Goal: Task Accomplishment & Management: Manage account settings

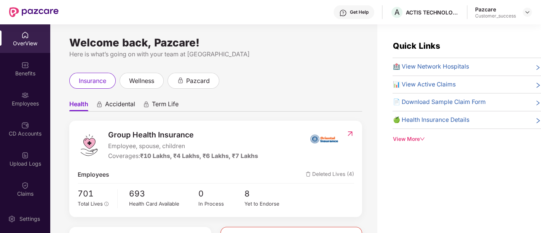
click at [38, 43] on div "OverView" at bounding box center [25, 44] width 50 height 8
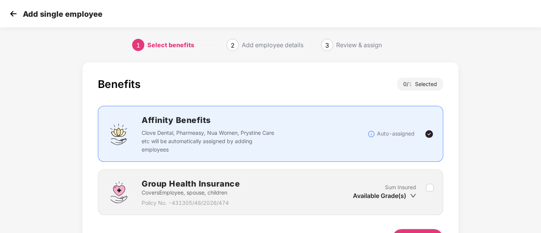
click at [13, 9] on img at bounding box center [13, 13] width 11 height 11
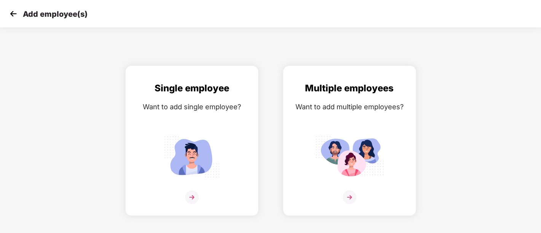
click at [13, 9] on img at bounding box center [13, 13] width 11 height 11
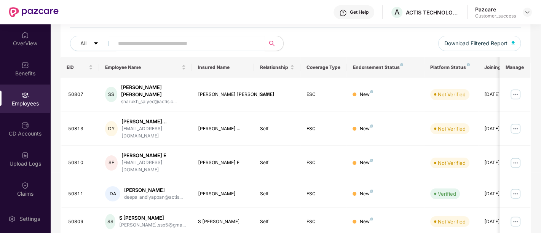
scroll to position [100, 0]
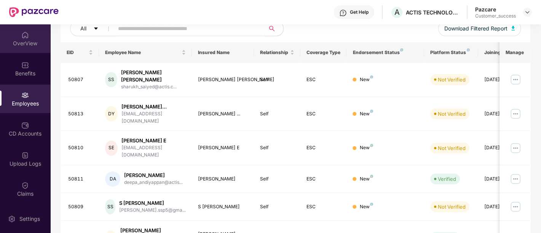
click at [35, 36] on div "OverView" at bounding box center [25, 38] width 50 height 29
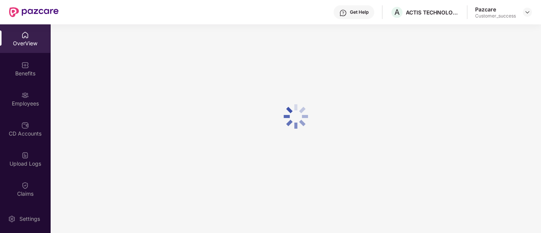
scroll to position [24, 0]
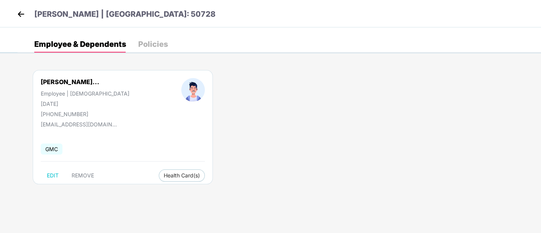
click at [25, 14] on img at bounding box center [20, 13] width 11 height 11
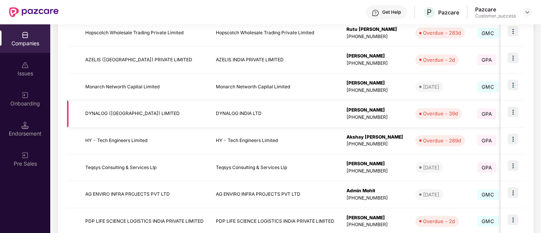
scroll to position [247, 0]
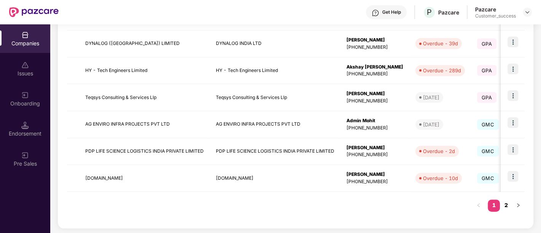
click at [507, 205] on link "2" at bounding box center [505, 204] width 12 height 11
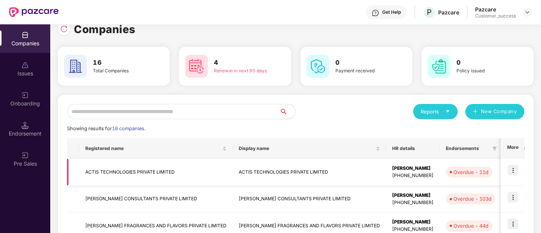
scroll to position [10, 0]
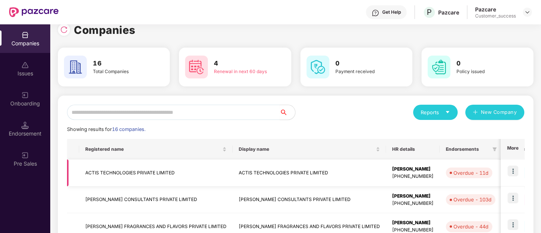
click at [506, 171] on td at bounding box center [512, 172] width 24 height 27
click at [514, 169] on img at bounding box center [512, 170] width 11 height 11
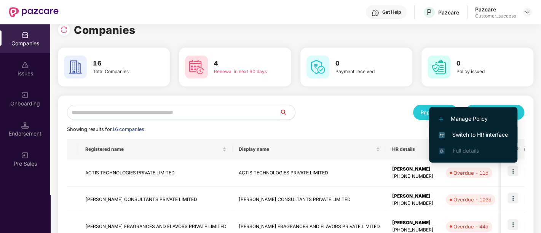
click at [478, 138] on span "Switch to HR interface" at bounding box center [472, 134] width 69 height 8
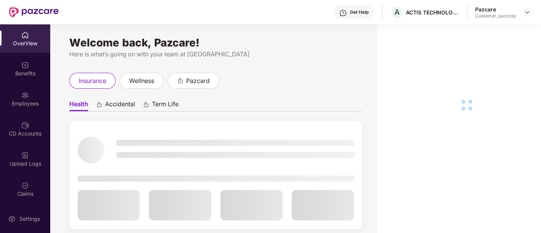
click at [22, 105] on div "Employees" at bounding box center [25, 104] width 50 height 8
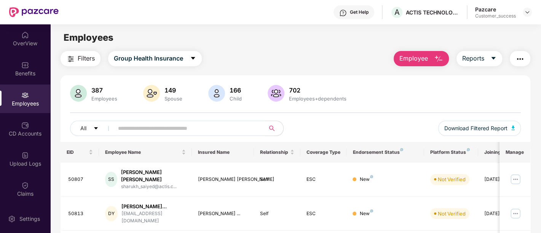
click at [140, 131] on input "text" at bounding box center [186, 127] width 137 height 11
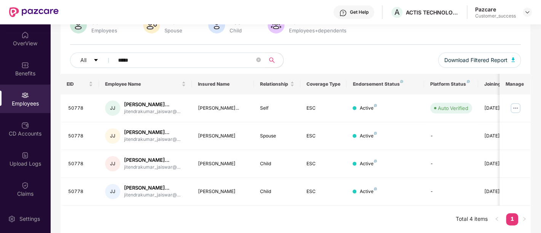
scroll to position [91, 0]
type input "*****"
click at [518, 102] on img at bounding box center [515, 108] width 12 height 12
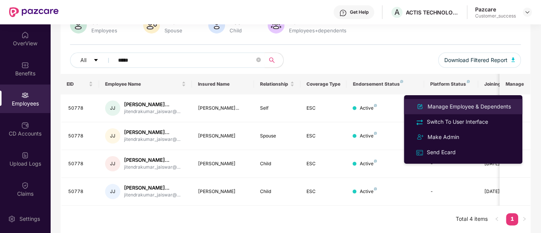
click at [459, 108] on div "Manage Employee & Dependents" at bounding box center [469, 106] width 86 height 8
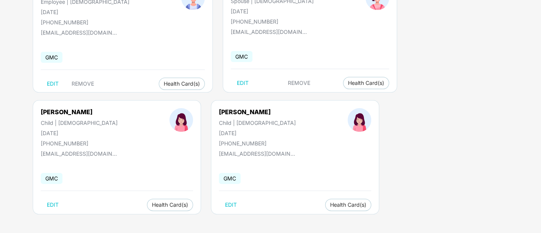
scroll to position [0, 0]
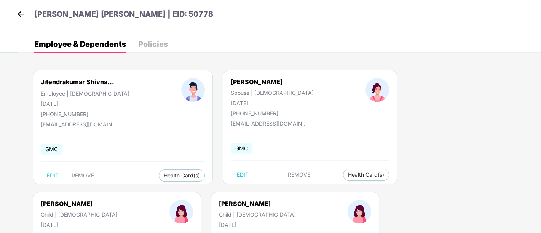
click at [307, 131] on div "[PERSON_NAME] Spouse | [DEMOGRAPHIC_DATA] [DATE] [PHONE_NUMBER] [EMAIL_ADDRESS]…" at bounding box center [310, 127] width 174 height 114
click at [23, 14] on img at bounding box center [20, 13] width 11 height 11
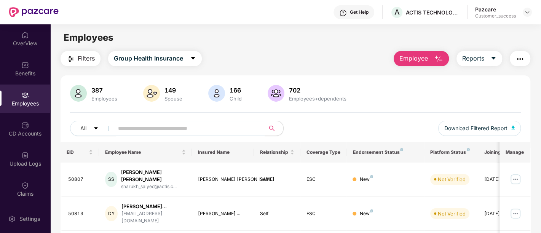
click at [119, 131] on input "text" at bounding box center [186, 127] width 137 height 11
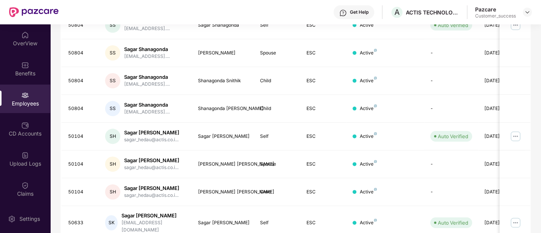
scroll to position [152, 0]
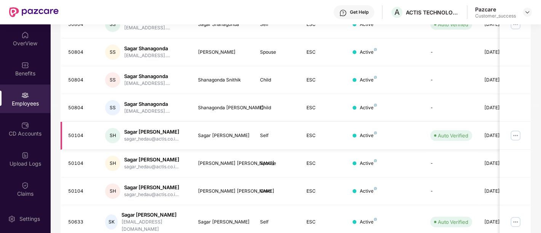
type input "*****"
click at [511, 134] on img at bounding box center [515, 135] width 12 height 12
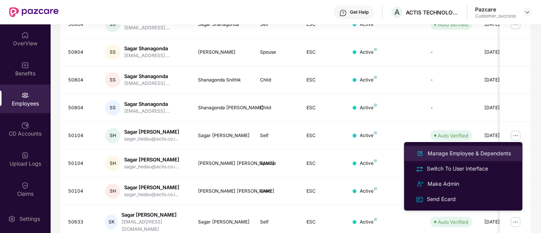
click at [447, 154] on div "Manage Employee & Dependents" at bounding box center [469, 153] width 86 height 8
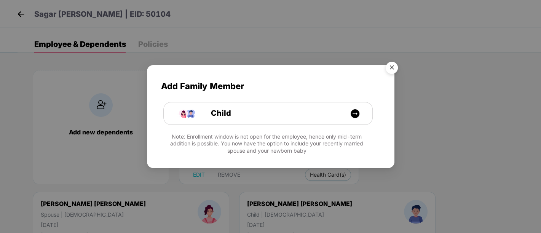
click at [391, 67] on img "Close" at bounding box center [391, 68] width 21 height 21
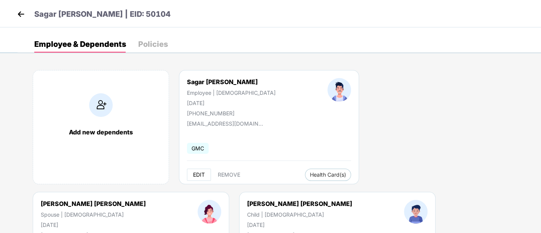
click at [197, 176] on span "EDIT" at bounding box center [199, 175] width 12 height 6
select select "****"
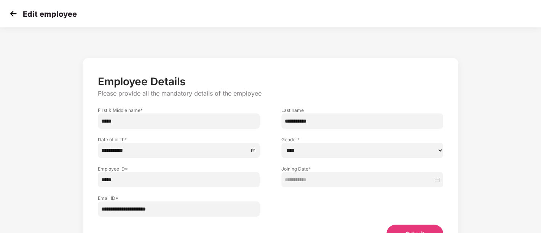
scroll to position [44, 0]
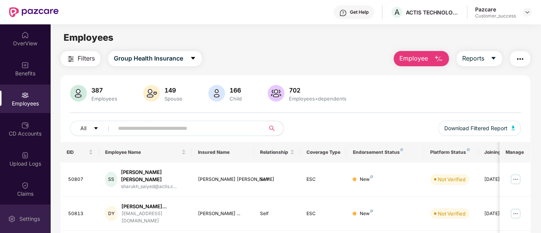
click at [32, 222] on div "Settings" at bounding box center [29, 219] width 25 height 8
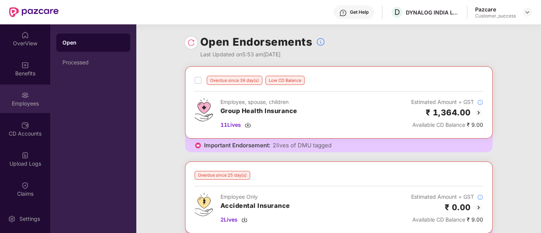
scroll to position [60, 0]
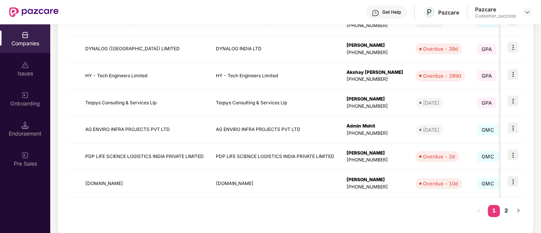
scroll to position [247, 0]
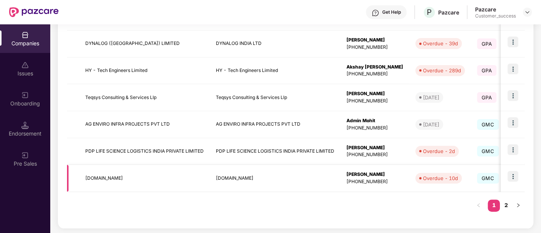
click at [512, 178] on img at bounding box center [512, 176] width 11 height 11
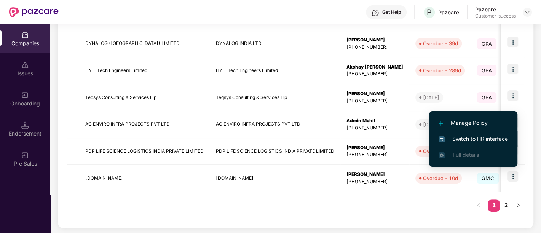
click at [467, 139] on span "Switch to HR interface" at bounding box center [472, 139] width 69 height 8
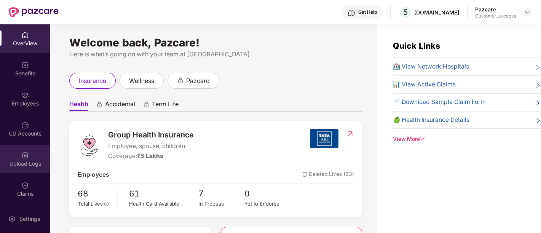
scroll to position [60, 0]
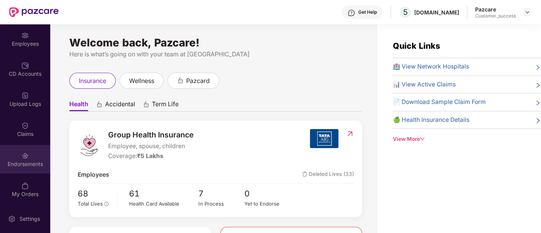
click at [18, 160] on div "Endorsements" at bounding box center [25, 164] width 50 height 8
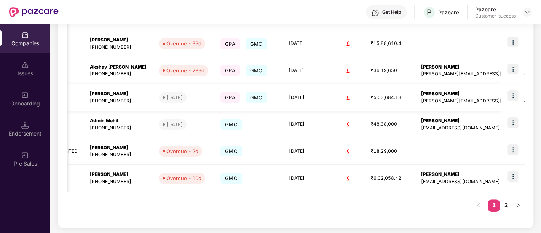
scroll to position [0, 0]
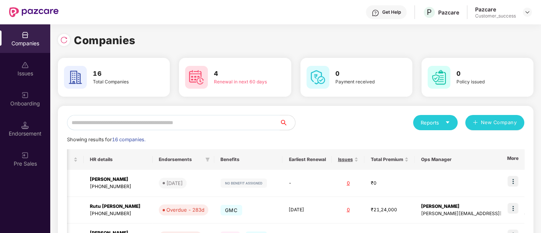
click at [165, 125] on input "text" at bounding box center [173, 122] width 213 height 15
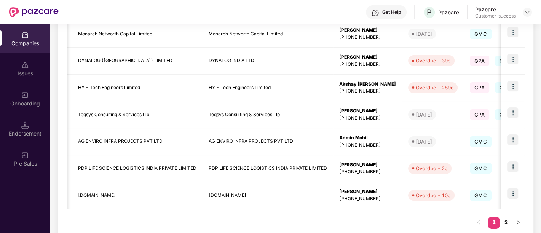
scroll to position [234, 0]
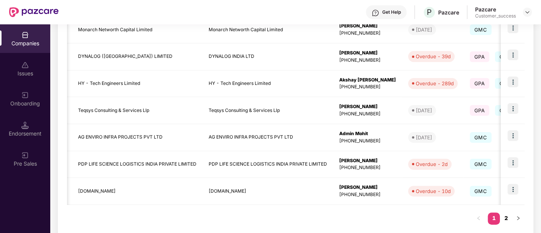
click at [506, 215] on link "2" at bounding box center [505, 217] width 12 height 11
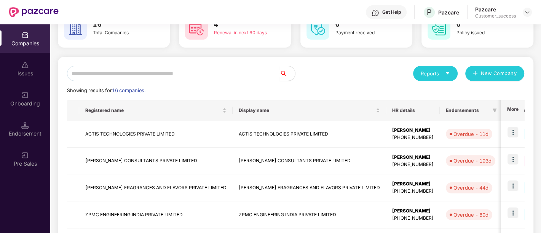
scroll to position [37, 0]
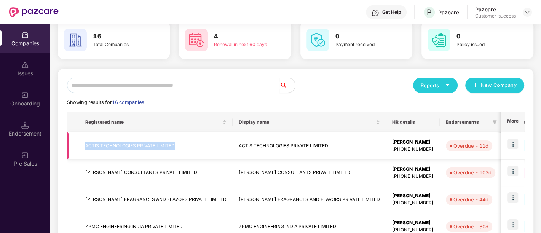
drag, startPoint x: 86, startPoint y: 143, endPoint x: 175, endPoint y: 145, distance: 88.7
click at [175, 145] on td "ACTIS TECHNOLOGIES PRIVATE LIMITED" at bounding box center [155, 145] width 153 height 27
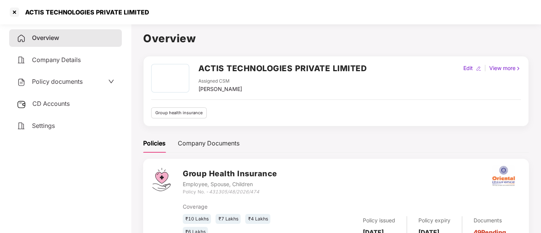
click at [326, 68] on h2 "ACTIS TECHNOLOGIES PRIVATE LIMITED" at bounding box center [282, 68] width 168 height 13
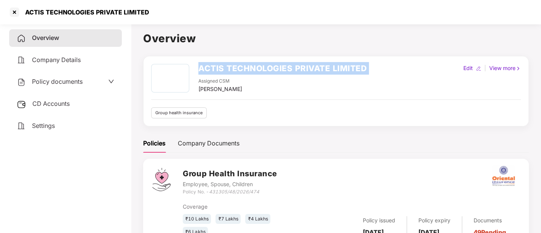
click at [326, 68] on h2 "ACTIS TECHNOLOGIES PRIVATE LIMITED" at bounding box center [282, 68] width 168 height 13
copy h2 "ACTIS TECHNOLOGIES PRIVATE LIMITED"
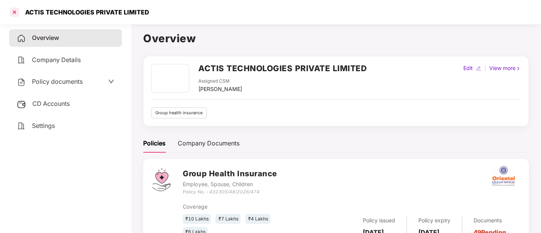
click at [16, 17] on div at bounding box center [14, 12] width 12 height 12
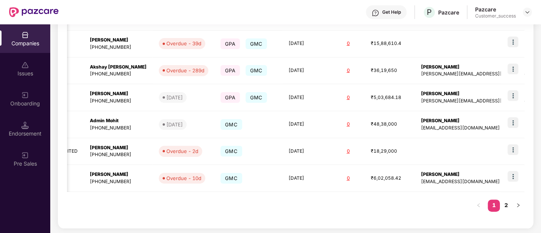
scroll to position [22, 0]
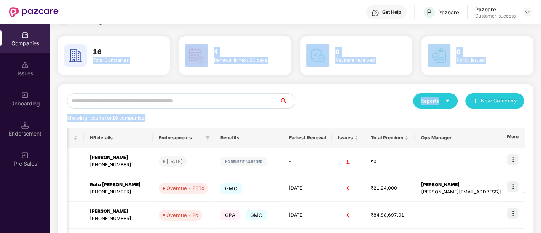
drag, startPoint x: 152, startPoint y: 108, endPoint x: 135, endPoint y: -26, distance: 135.3
click at [135, 0] on html "Get Help P Pazcare Pazcare Customer_success Companies Issues Onboarding Endorse…" at bounding box center [270, 116] width 541 height 233
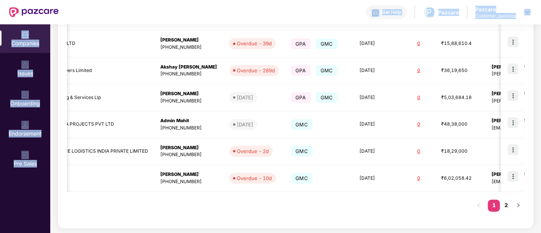
scroll to position [0, 256]
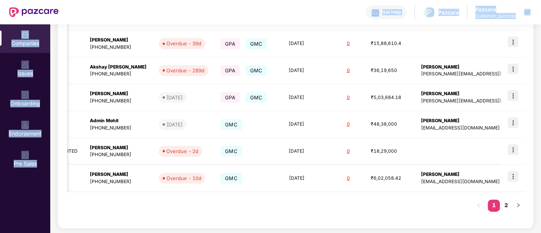
click at [509, 176] on img at bounding box center [512, 176] width 11 height 11
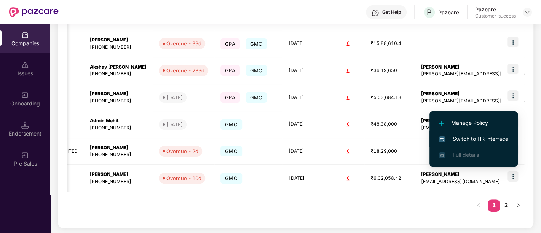
click at [477, 143] on span "Switch to HR interface" at bounding box center [473, 139] width 69 height 8
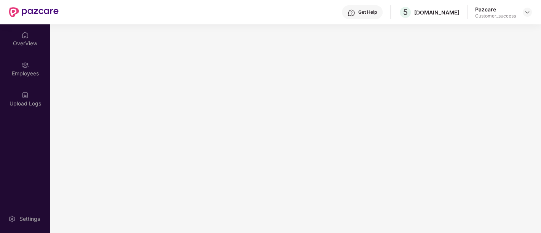
scroll to position [0, 0]
click at [477, 143] on main at bounding box center [295, 128] width 490 height 208
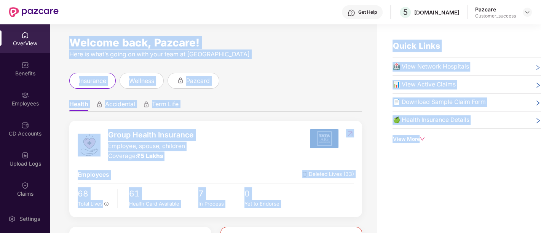
click at [320, 60] on div "Welcome back, Pazcare! Here is what’s going on with your team at Pazcare insura…" at bounding box center [213, 133] width 327 height 218
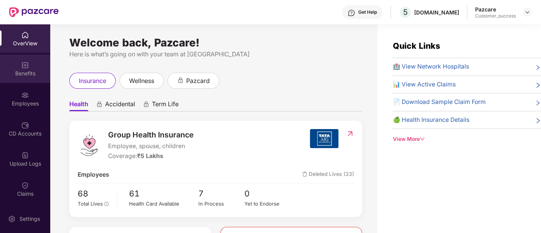
click at [29, 65] on div "Benefits" at bounding box center [25, 68] width 50 height 29
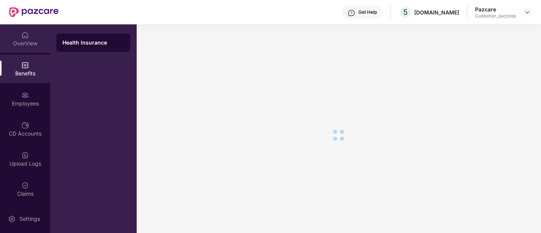
click at [32, 37] on div "OverView" at bounding box center [25, 38] width 50 height 29
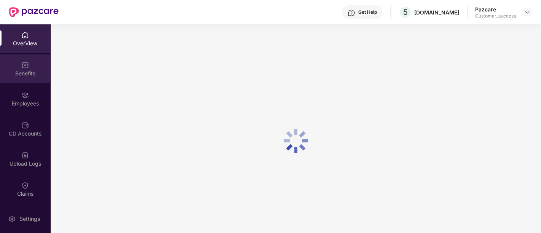
click at [34, 79] on div "Benefits" at bounding box center [25, 68] width 50 height 29
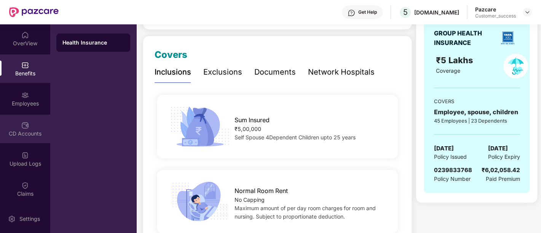
scroll to position [60, 0]
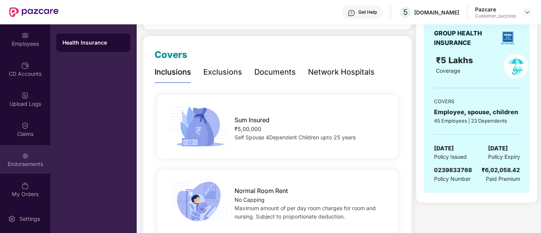
click at [30, 168] on div "Endorsements" at bounding box center [25, 159] width 50 height 29
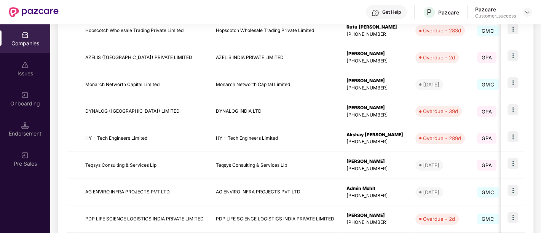
scroll to position [168, 0]
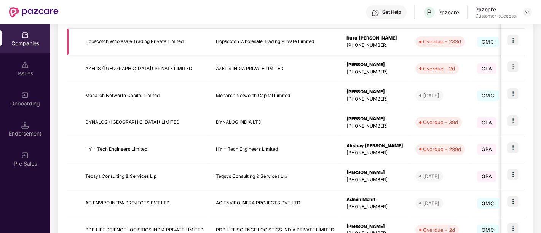
click at [184, 41] on td "Hopscotch Wholesale Trading Private Limited" at bounding box center [144, 42] width 130 height 27
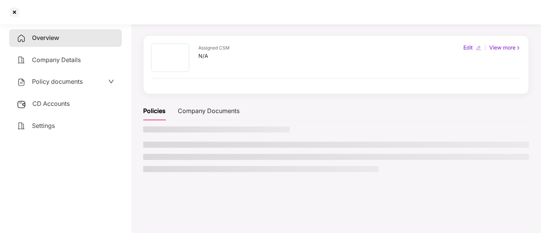
scroll to position [0, 0]
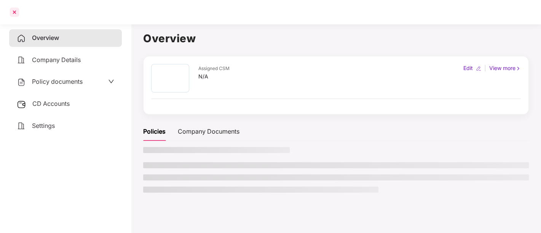
click at [14, 12] on div at bounding box center [14, 12] width 12 height 12
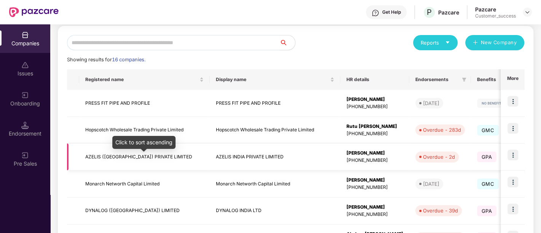
scroll to position [80, 0]
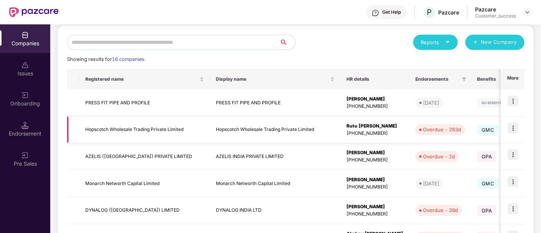
click at [192, 133] on td "Hopscotch Wholesale Trading Private Limited" at bounding box center [144, 129] width 130 height 27
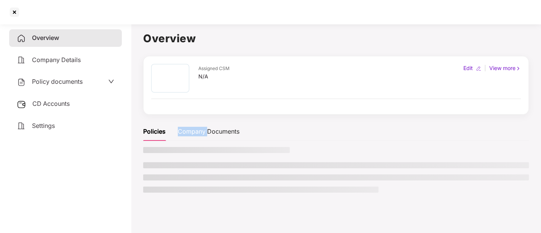
click at [192, 133] on div "Company Documents" at bounding box center [209, 132] width 62 height 10
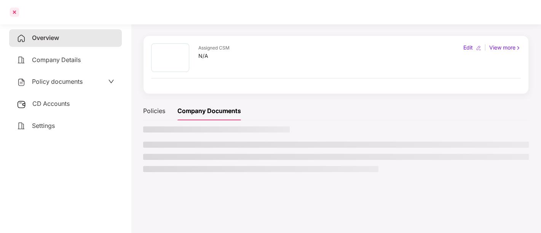
click at [18, 11] on div at bounding box center [14, 12] width 12 height 12
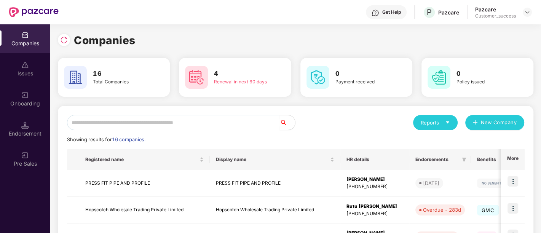
scroll to position [0, 0]
drag, startPoint x: 86, startPoint y: 211, endPoint x: 186, endPoint y: 215, distance: 100.1
click at [186, 215] on td "Hopscotch Wholesale Trading Private Limited" at bounding box center [144, 210] width 130 height 27
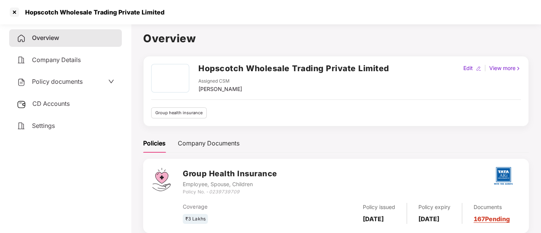
click at [231, 71] on h2 "Hopscotch Wholesale Trading Private Limited" at bounding box center [293, 68] width 191 height 13
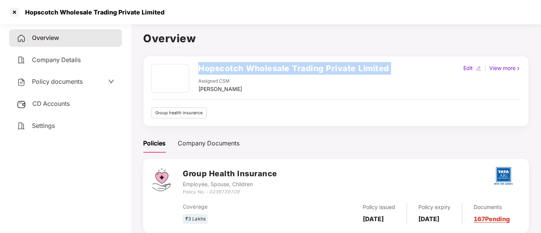
click at [231, 71] on h2 "Hopscotch Wholesale Trading Private Limited" at bounding box center [293, 68] width 191 height 13
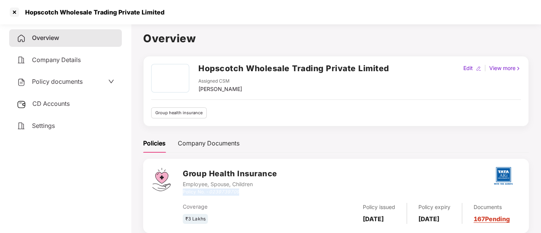
drag, startPoint x: 242, startPoint y: 190, endPoint x: 183, endPoint y: 191, distance: 59.3
click at [183, 191] on div "Policy No. - 0239739709" at bounding box center [230, 191] width 94 height 7
click at [66, 154] on div "Overview Company Details Policy documents CD Accounts Settings" at bounding box center [65, 126] width 113 height 195
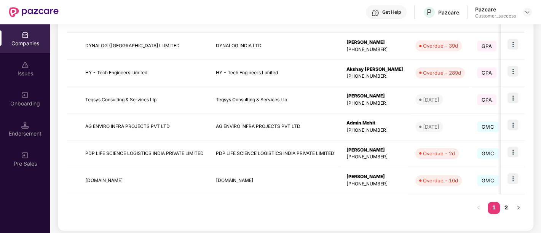
scroll to position [247, 0]
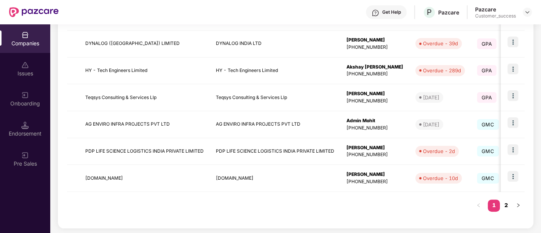
click at [507, 200] on link "2" at bounding box center [505, 204] width 12 height 11
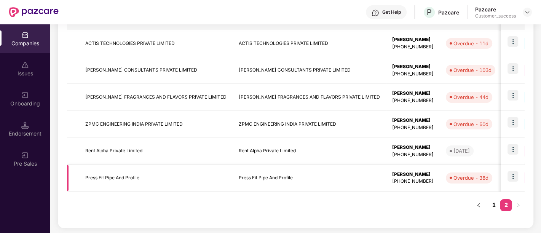
scroll to position [86, 0]
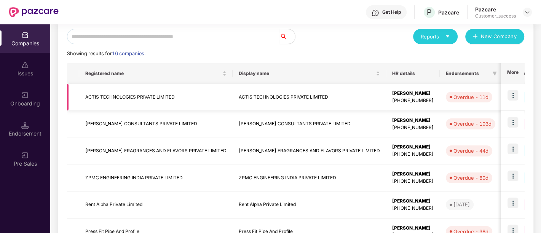
click at [514, 98] on img at bounding box center [512, 95] width 11 height 11
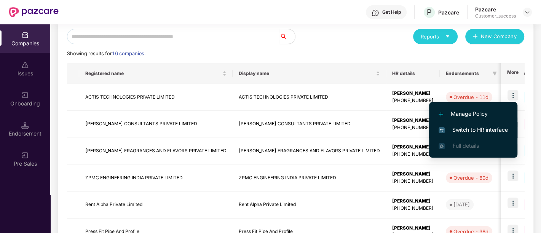
click at [472, 133] on span "Switch to HR interface" at bounding box center [472, 130] width 69 height 8
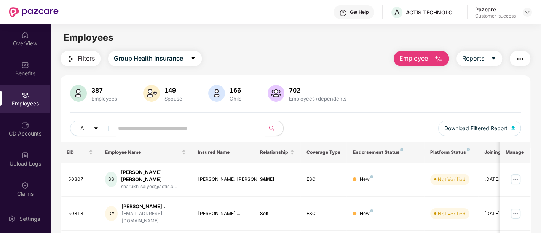
click at [517, 63] on img "button" at bounding box center [519, 58] width 9 height 9
click at [371, 54] on div "Filters Group Health Insurance Employee Reports" at bounding box center [294, 58] width 469 height 15
click at [24, 44] on div "OverView" at bounding box center [25, 44] width 50 height 8
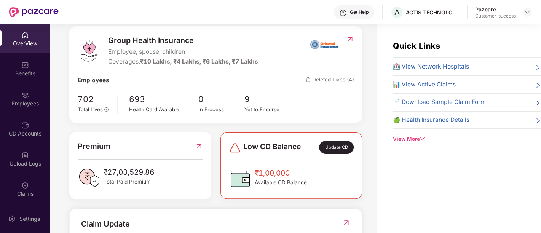
scroll to position [232, 0]
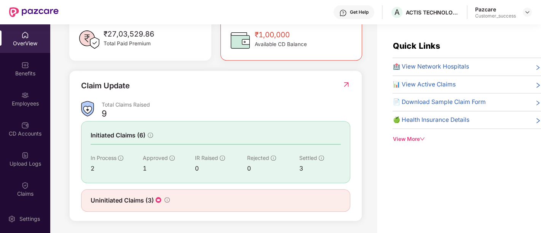
click at [421, 137] on icon "down" at bounding box center [421, 138] width 5 height 5
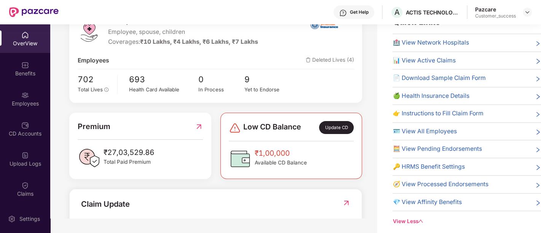
scroll to position [0, 0]
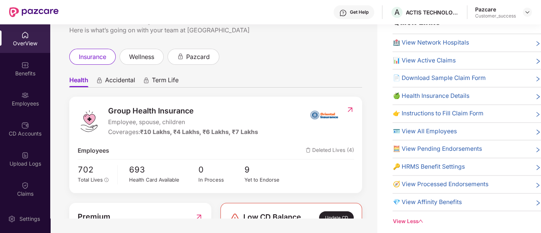
click at [313, 87] on ul "Health Accidental Term Life" at bounding box center [215, 79] width 293 height 15
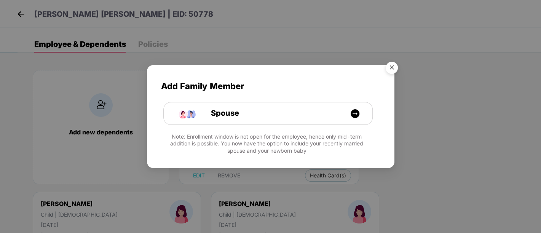
click at [394, 70] on img "Close" at bounding box center [391, 68] width 21 height 21
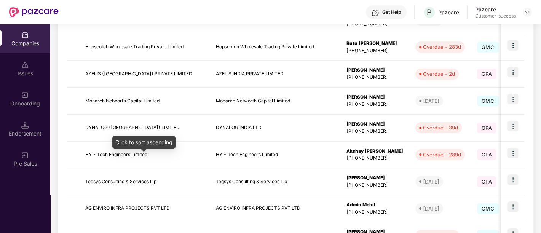
scroll to position [247, 0]
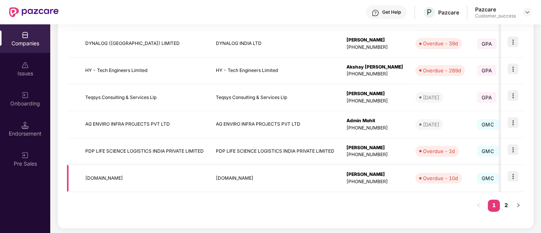
click at [513, 174] on img at bounding box center [512, 176] width 11 height 11
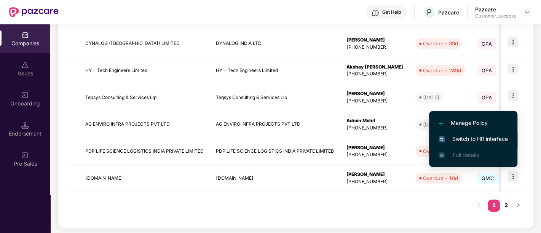
click at [485, 137] on span "Switch to HR interface" at bounding box center [472, 139] width 69 height 8
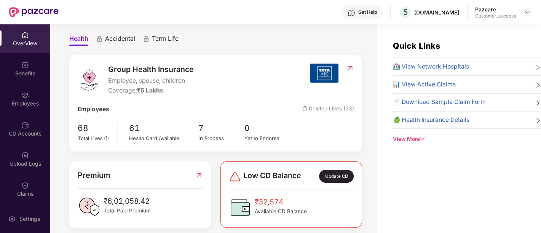
scroll to position [66, 0]
click at [165, 103] on div "Group Health Insurance Employee, spouse, children Coverage: ₹5 Lakhs Employees …" at bounding box center [215, 103] width 293 height 96
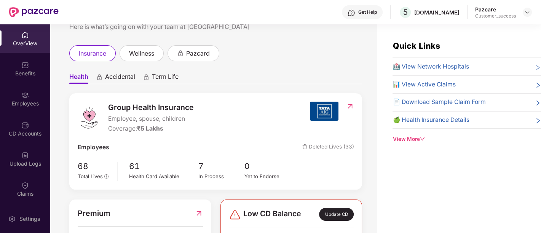
scroll to position [0, 0]
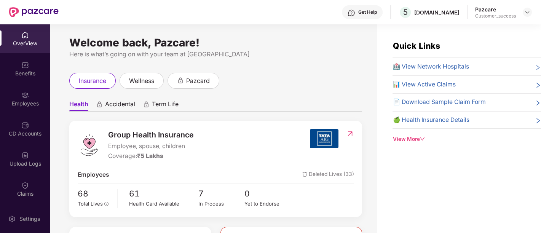
click at [165, 103] on span "Term Life" at bounding box center [165, 105] width 27 height 11
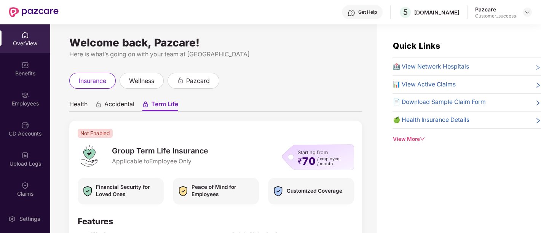
click at [37, 50] on div "OverView" at bounding box center [25, 38] width 50 height 29
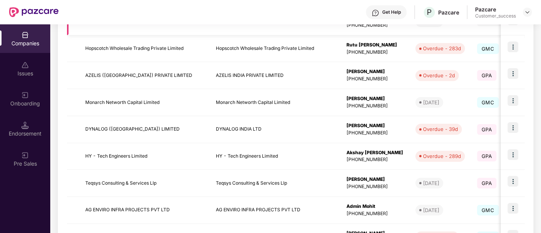
scroll to position [247, 0]
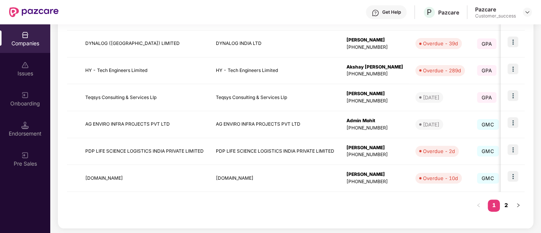
click at [506, 206] on link "2" at bounding box center [505, 204] width 12 height 11
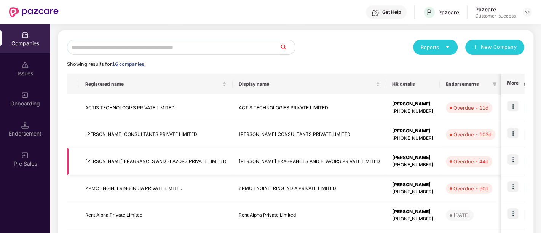
scroll to position [41, 0]
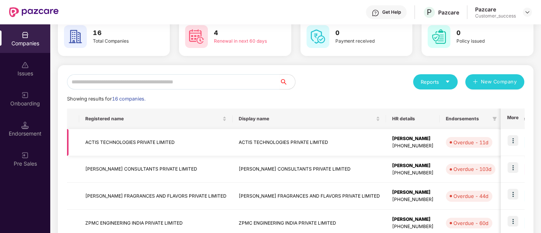
click at [515, 138] on img at bounding box center [512, 140] width 11 height 11
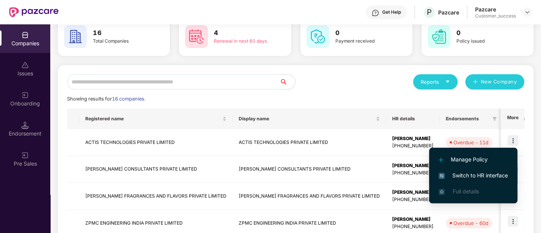
click at [472, 176] on span "Switch to HR interface" at bounding box center [472, 175] width 69 height 8
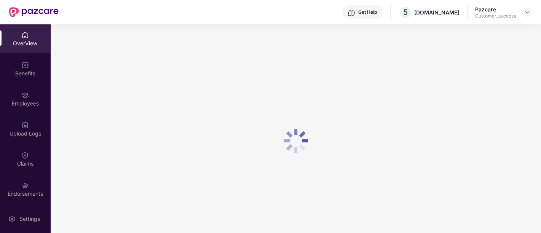
click at [29, 98] on div "Employees" at bounding box center [25, 98] width 50 height 29
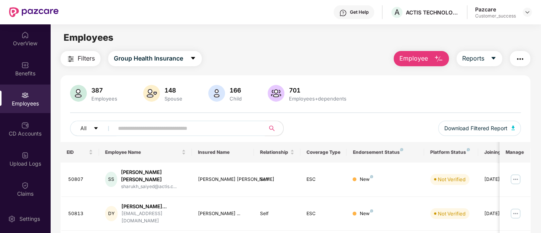
click at [176, 124] on input "text" at bounding box center [186, 127] width 137 height 11
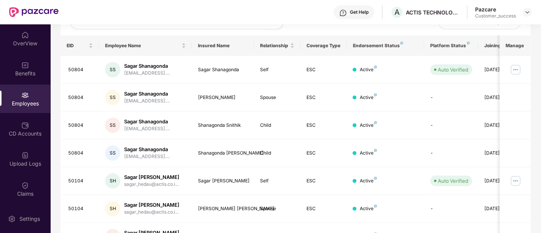
scroll to position [161, 0]
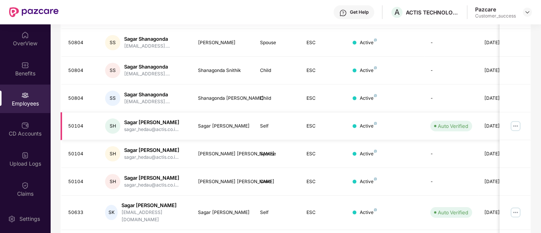
type input "*****"
click at [519, 127] on img at bounding box center [515, 126] width 12 height 12
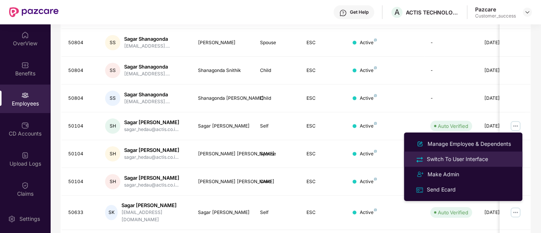
click at [472, 158] on div "Switch To User Interface" at bounding box center [457, 159] width 64 height 8
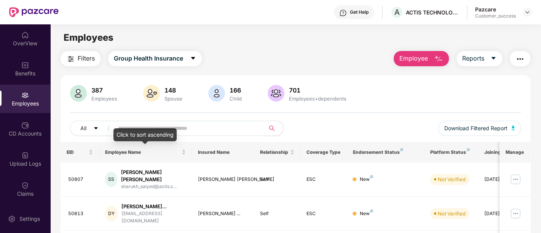
click at [171, 130] on div "Click to sort ascending" at bounding box center [144, 134] width 63 height 13
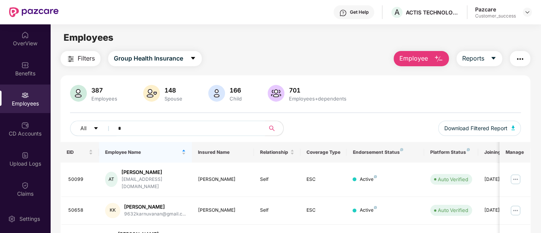
click at [204, 128] on input "*" at bounding box center [186, 127] width 137 height 11
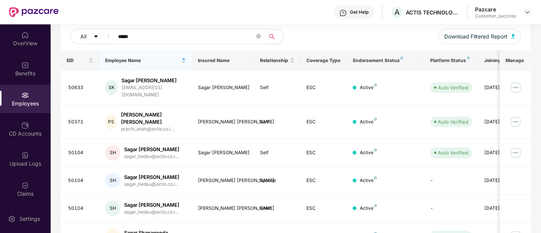
scroll to position [119, 0]
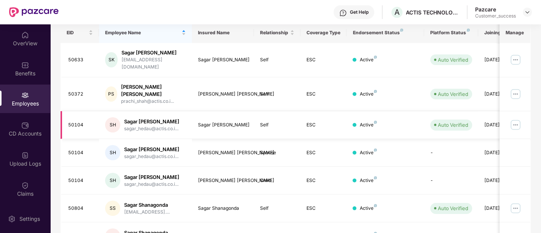
type input "*****"
click at [515, 119] on img at bounding box center [515, 125] width 12 height 12
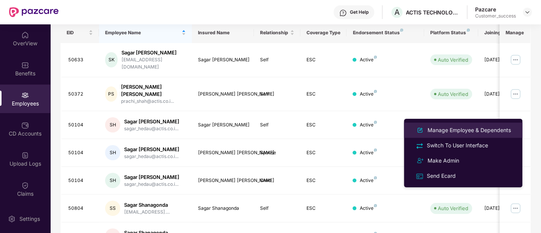
click at [465, 130] on div "Manage Employee & Dependents" at bounding box center [469, 130] width 86 height 8
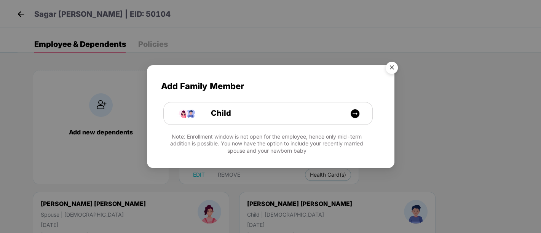
click at [395, 70] on img "Close" at bounding box center [391, 68] width 21 height 21
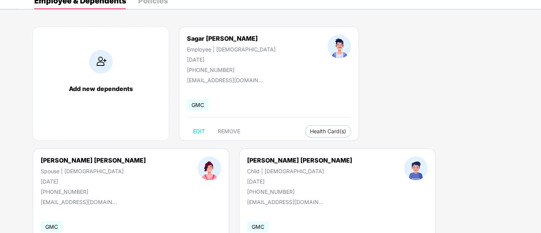
scroll to position [43, 0]
drag, startPoint x: 226, startPoint y: 70, endPoint x: 196, endPoint y: 67, distance: 30.2
click at [196, 67] on div "[PHONE_NUMBER]" at bounding box center [231, 70] width 89 height 6
copy div "7710979646"
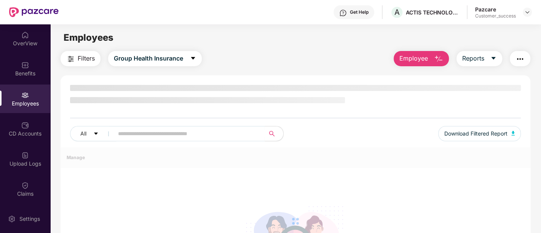
click at [194, 129] on input "text" at bounding box center [186, 133] width 137 height 11
click at [199, 135] on div "All Download Filtered Report" at bounding box center [295, 136] width 450 height 21
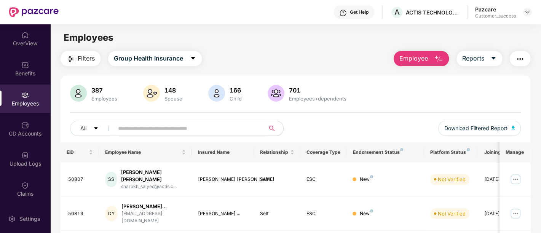
click at [210, 130] on input "text" at bounding box center [186, 127] width 137 height 11
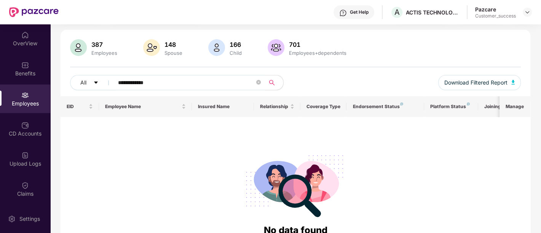
scroll to position [46, 0]
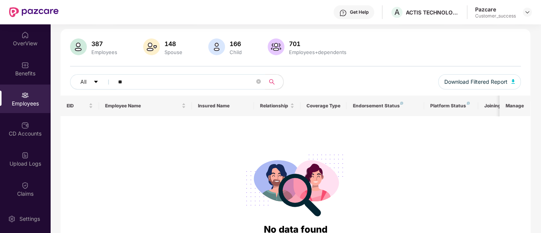
type input "*"
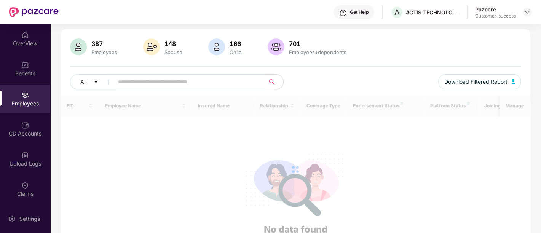
scroll to position [0, 0]
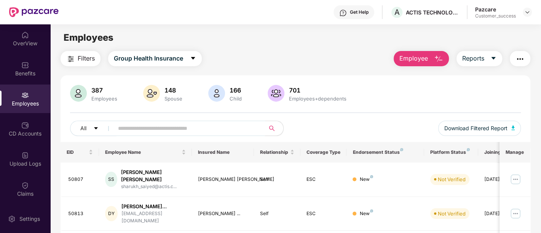
click at [171, 123] on input "text" at bounding box center [186, 127] width 137 height 11
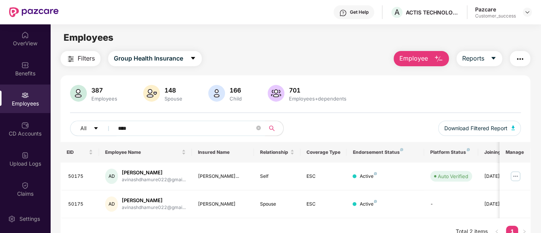
scroll to position [24, 0]
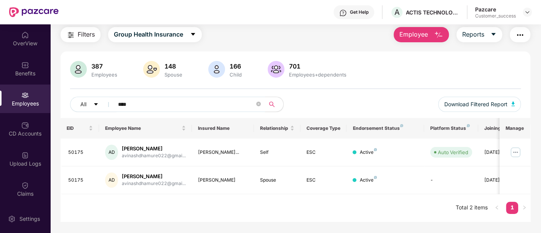
click at [141, 103] on input "****" at bounding box center [186, 104] width 137 height 11
type input "*"
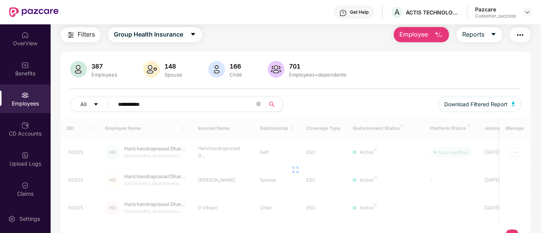
scroll to position [59, 0]
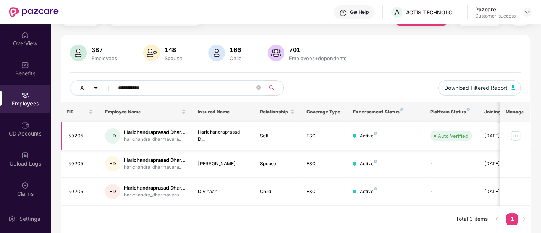
type input "**********"
click at [515, 130] on img at bounding box center [515, 136] width 12 height 12
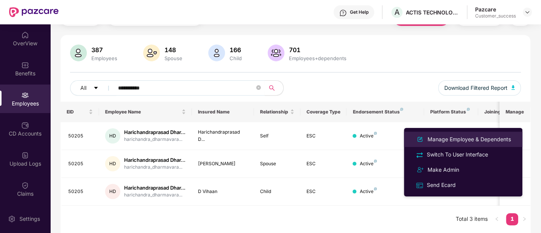
click at [469, 140] on div "Manage Employee & Dependents" at bounding box center [469, 139] width 86 height 8
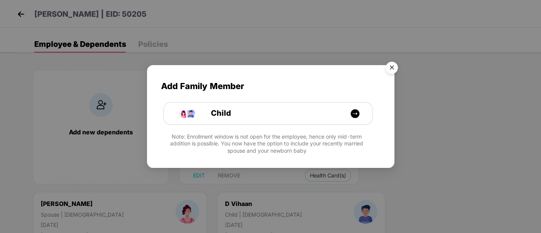
click at [390, 68] on img "Close" at bounding box center [391, 68] width 21 height 21
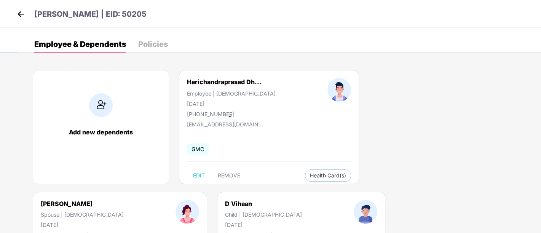
click at [230, 116] on span at bounding box center [230, 117] width 4 height 2
drag, startPoint x: 227, startPoint y: 112, endPoint x: 196, endPoint y: 114, distance: 32.0
click at [196, 114] on div "+919686833992" at bounding box center [231, 114] width 89 height 6
copy div "9686833992"
click at [19, 14] on img at bounding box center [20, 13] width 11 height 11
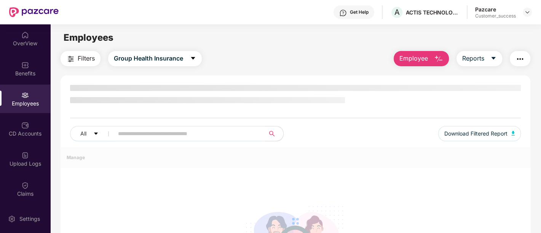
click at [141, 131] on input "text" at bounding box center [186, 133] width 137 height 11
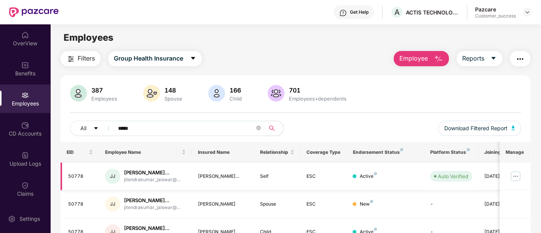
scroll to position [92, 0]
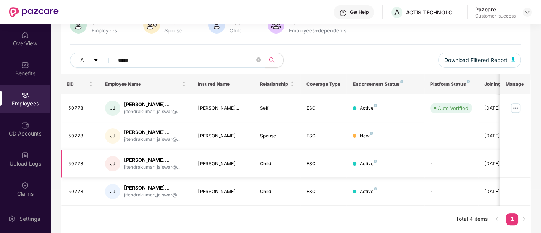
type input "*****"
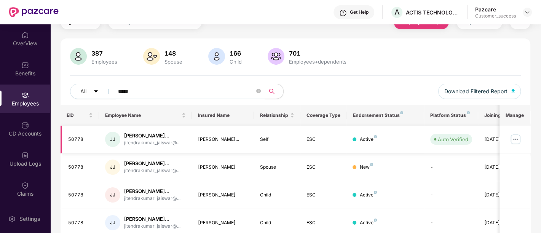
click at [512, 137] on img at bounding box center [515, 139] width 12 height 12
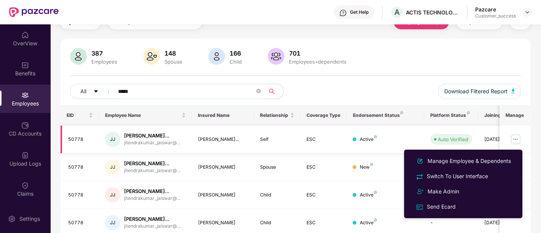
click at [515, 140] on img at bounding box center [515, 139] width 12 height 12
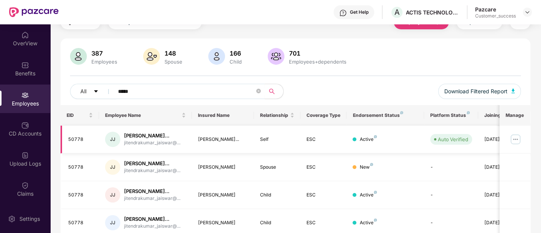
click at [519, 142] on img at bounding box center [515, 139] width 12 height 12
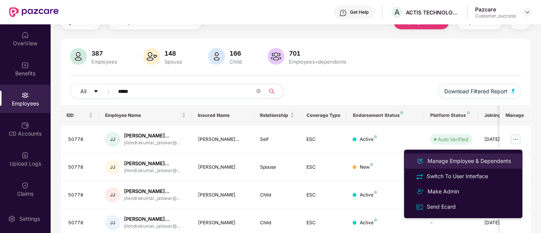
click at [463, 164] on div "Manage Employee & Dependents" at bounding box center [469, 161] width 86 height 8
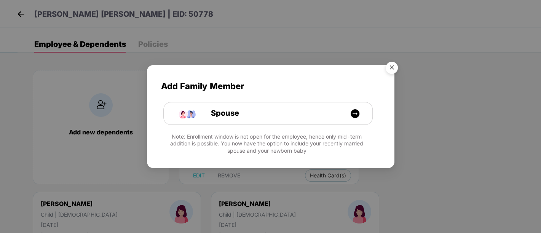
click at [394, 69] on img "Close" at bounding box center [391, 68] width 21 height 21
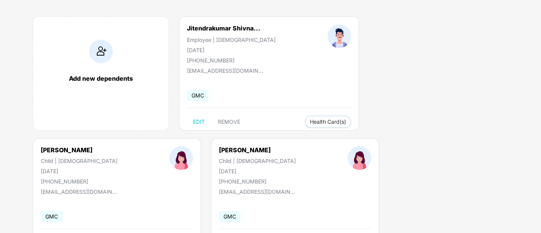
scroll to position [54, 0]
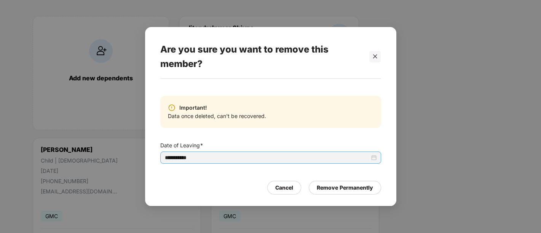
click at [200, 160] on input "**********" at bounding box center [267, 157] width 205 height 8
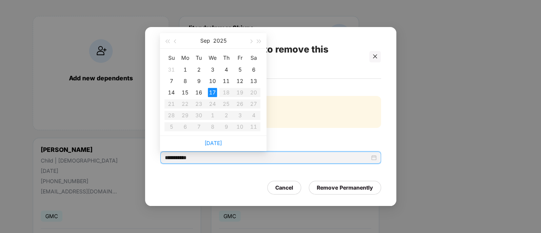
drag, startPoint x: 173, startPoint y: 43, endPoint x: 227, endPoint y: 109, distance: 85.2
click at [227, 109] on div "Sep 2025 Su Mo Tu We Th Fr Sa 31 1 2 3 4 5 6 7 8 9 10 11 12 13 14 15 16 17 18 1…" at bounding box center [213, 84] width 107 height 102
click at [215, 143] on link "Today" at bounding box center [212, 143] width 17 height 6
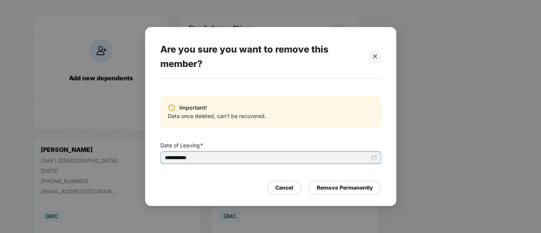
click at [215, 159] on input "**********" at bounding box center [267, 157] width 205 height 8
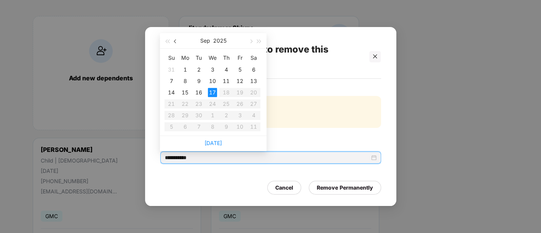
click at [175, 43] on button "button" at bounding box center [175, 40] width 8 height 15
type input "**********"
click at [198, 104] on div "19" at bounding box center [198, 103] width 9 height 9
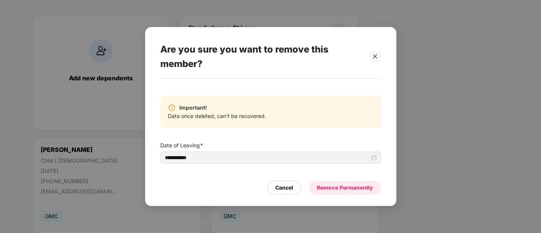
click at [358, 186] on div "Remove Permanently" at bounding box center [344, 187] width 56 height 8
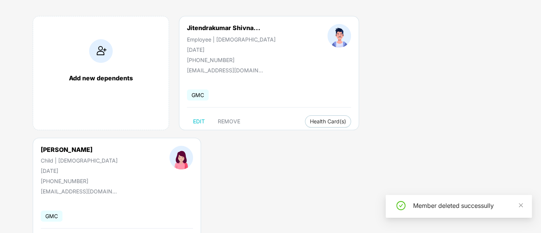
scroll to position [0, 0]
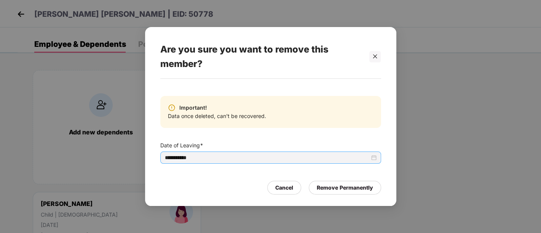
click at [237, 162] on div "**********" at bounding box center [270, 157] width 221 height 12
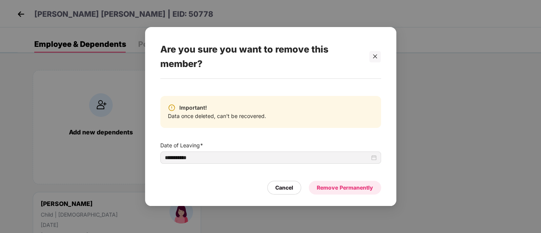
click at [324, 188] on div "Remove Permanently" at bounding box center [344, 187] width 56 height 8
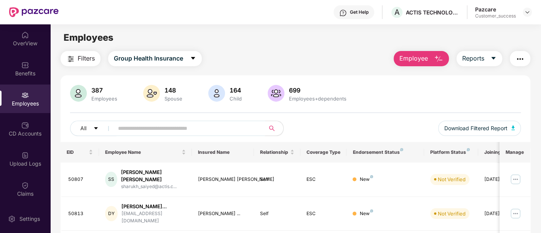
click at [172, 127] on input "text" at bounding box center [186, 127] width 137 height 11
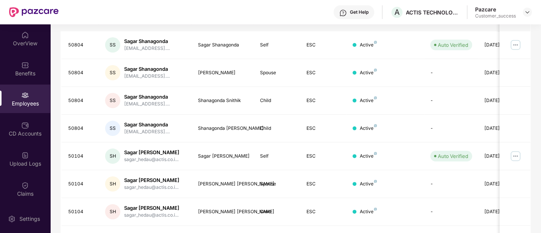
scroll to position [132, 0]
type input "*****"
click at [515, 152] on img at bounding box center [515, 155] width 12 height 12
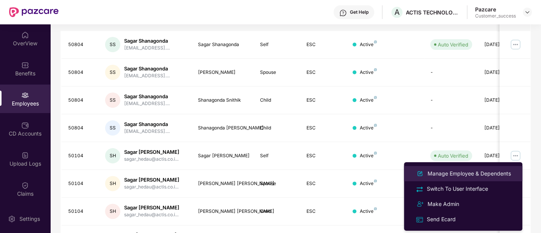
click at [461, 176] on div "Manage Employee & Dependents" at bounding box center [469, 173] width 86 height 8
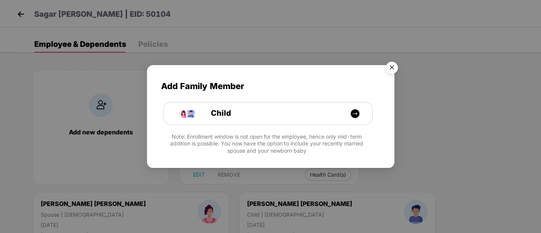
click at [391, 70] on img "Close" at bounding box center [391, 68] width 21 height 21
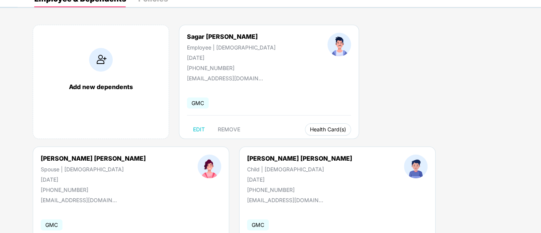
scroll to position [46, 0]
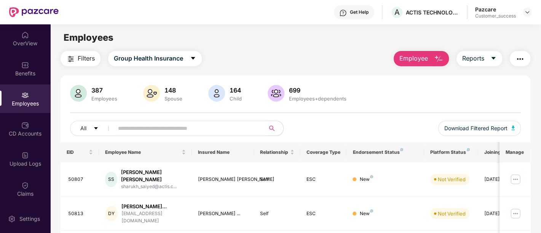
click at [204, 132] on input "text" at bounding box center [186, 127] width 137 height 11
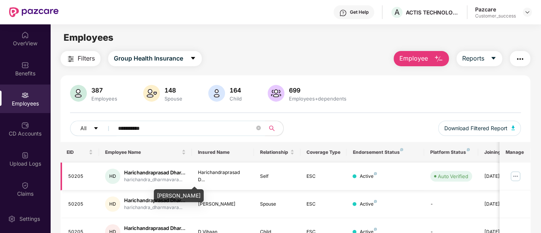
scroll to position [59, 0]
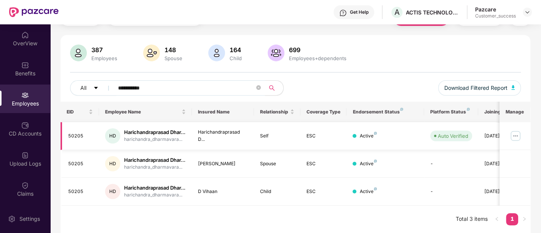
type input "**********"
click at [518, 130] on img at bounding box center [515, 136] width 12 height 12
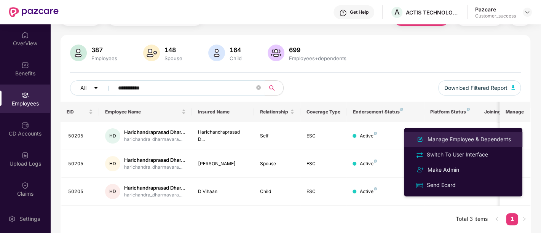
click at [473, 141] on div "Manage Employee & Dependents" at bounding box center [469, 139] width 86 height 8
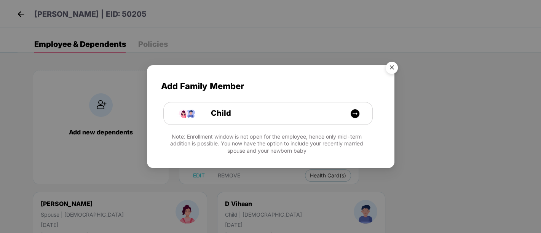
click at [394, 66] on img "Close" at bounding box center [391, 68] width 21 height 21
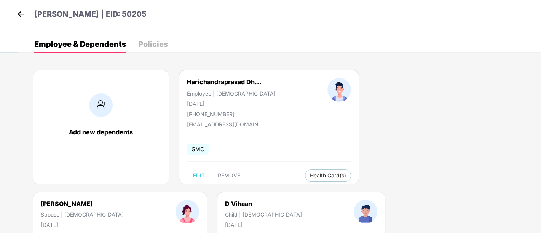
click at [24, 16] on img at bounding box center [20, 13] width 11 height 11
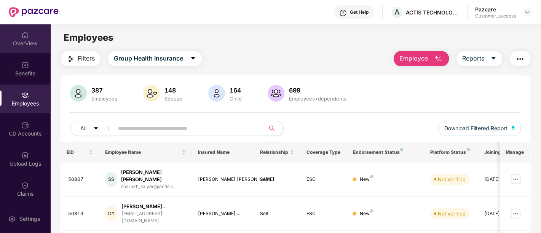
click at [25, 33] on img at bounding box center [25, 35] width 8 height 8
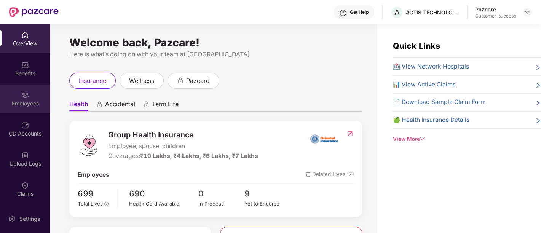
click at [30, 103] on div "Employees" at bounding box center [25, 104] width 50 height 8
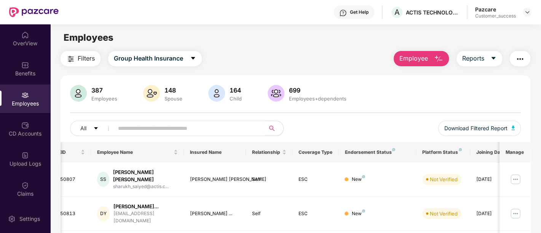
scroll to position [0, 8]
click at [26, 77] on div "Benefits" at bounding box center [25, 68] width 50 height 29
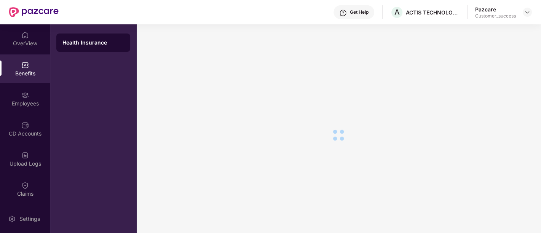
scroll to position [13, 0]
